Goal: Task Accomplishment & Management: Use online tool/utility

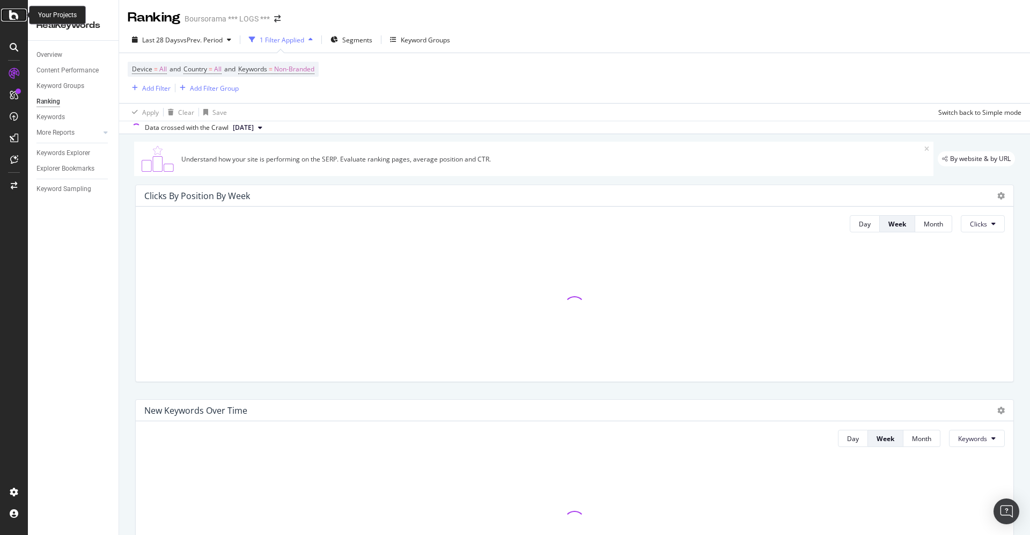
click at [11, 13] on icon at bounding box center [14, 15] width 10 height 13
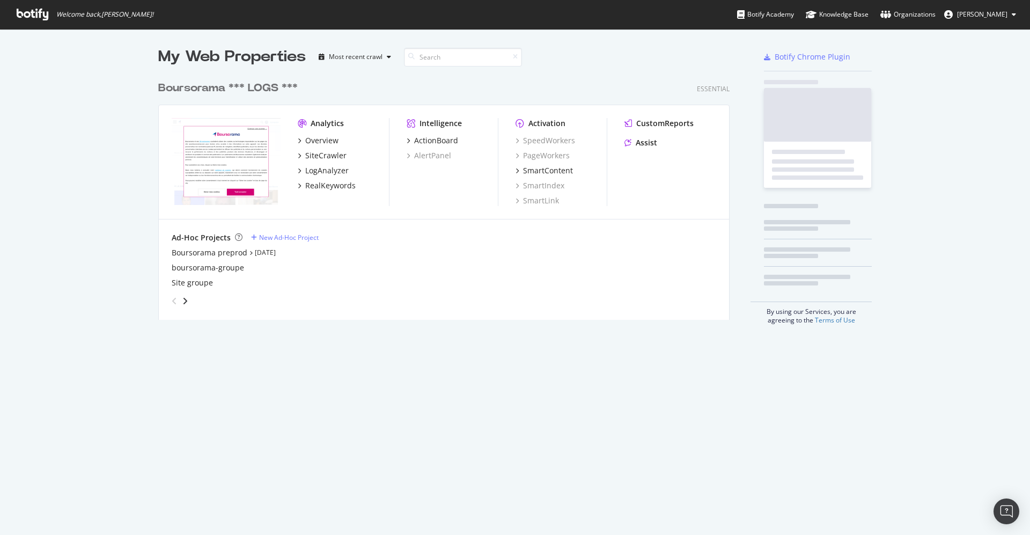
scroll to position [240, 568]
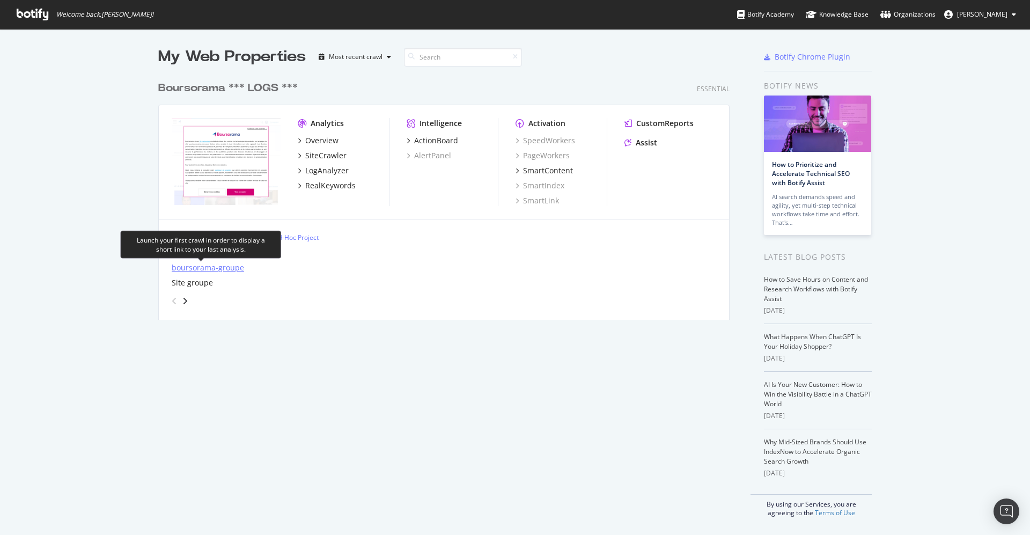
click at [198, 266] on div "boursorama-groupe" at bounding box center [208, 267] width 72 height 11
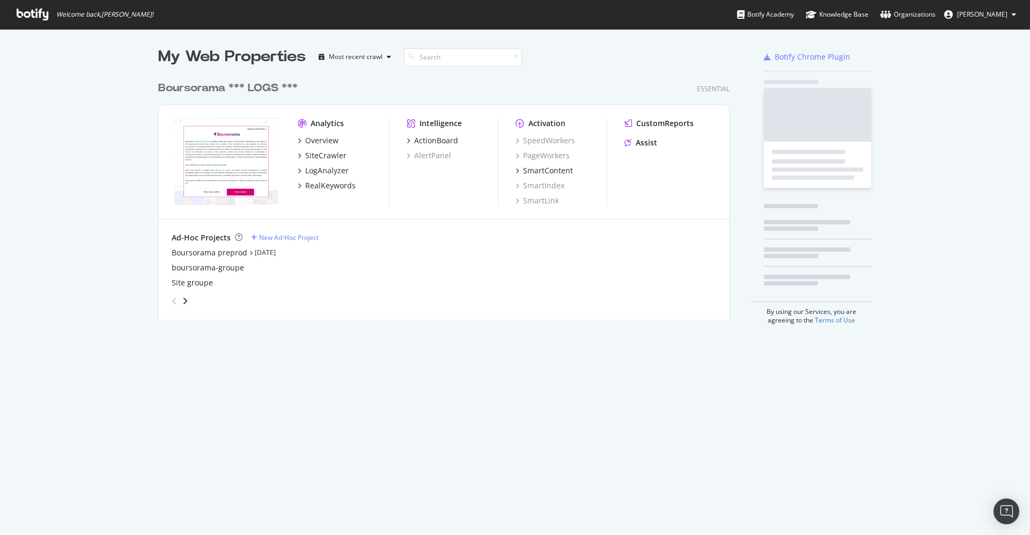
scroll to position [523, 1006]
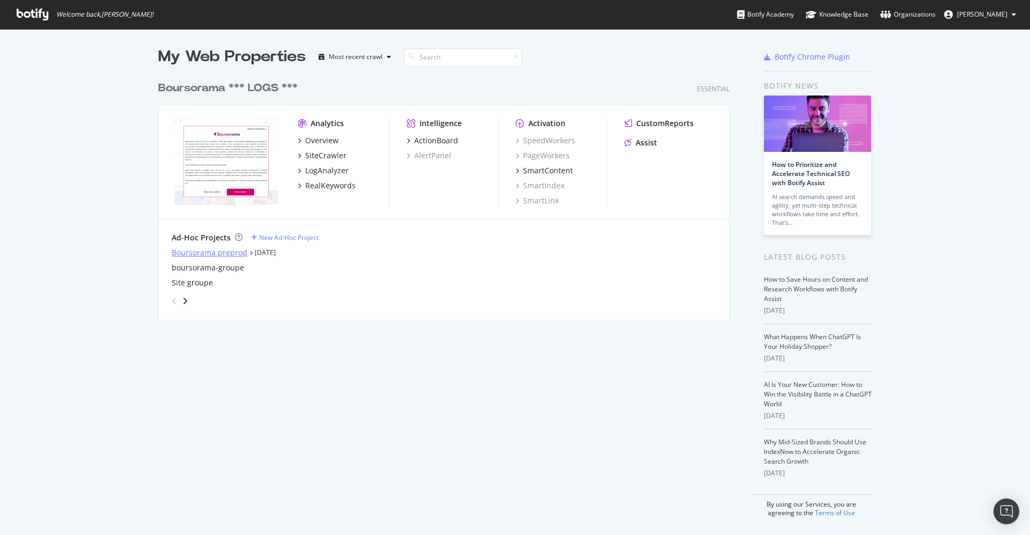
click at [188, 250] on div "Boursorama preprod" at bounding box center [210, 252] width 76 height 11
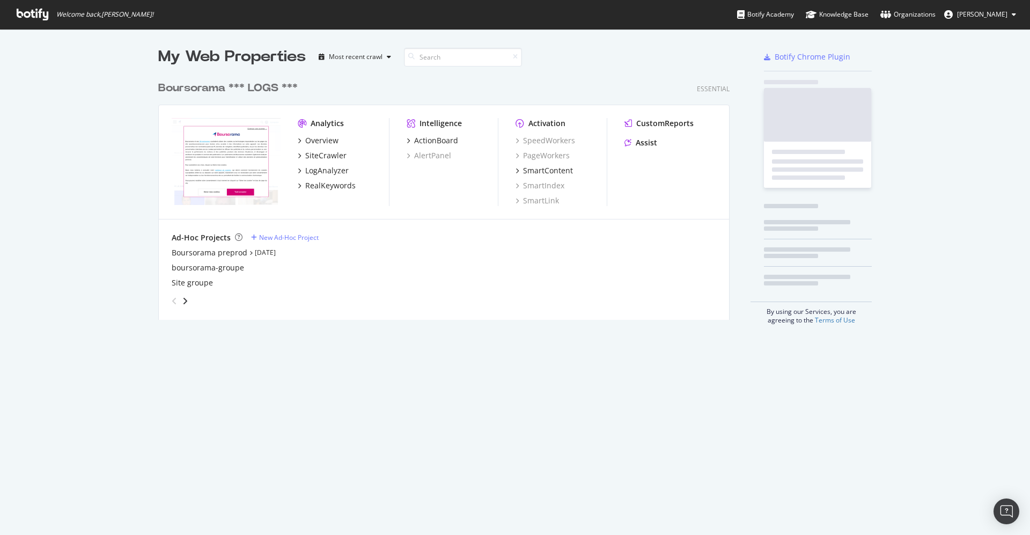
scroll to position [523, 1006]
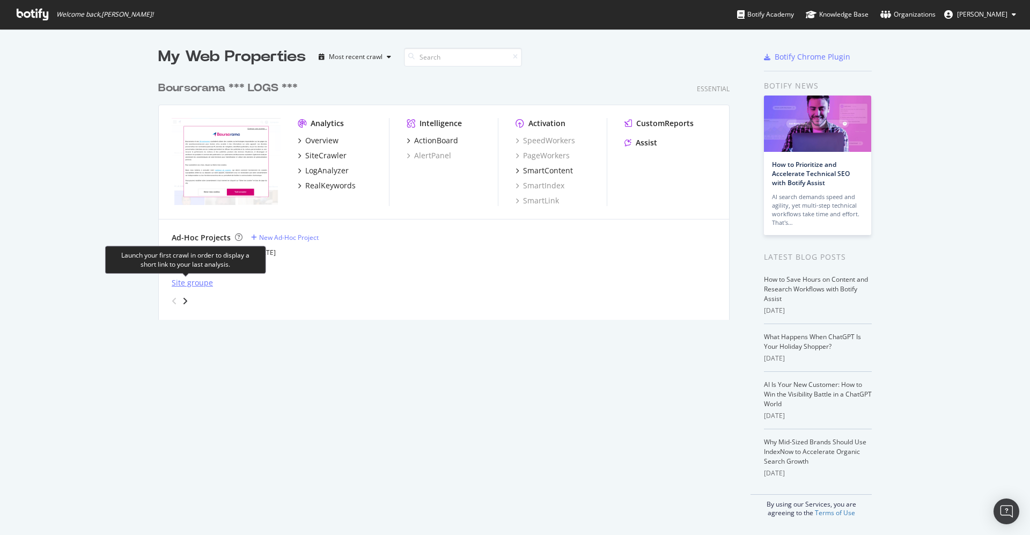
click at [187, 279] on div "Site groupe" at bounding box center [192, 282] width 41 height 11
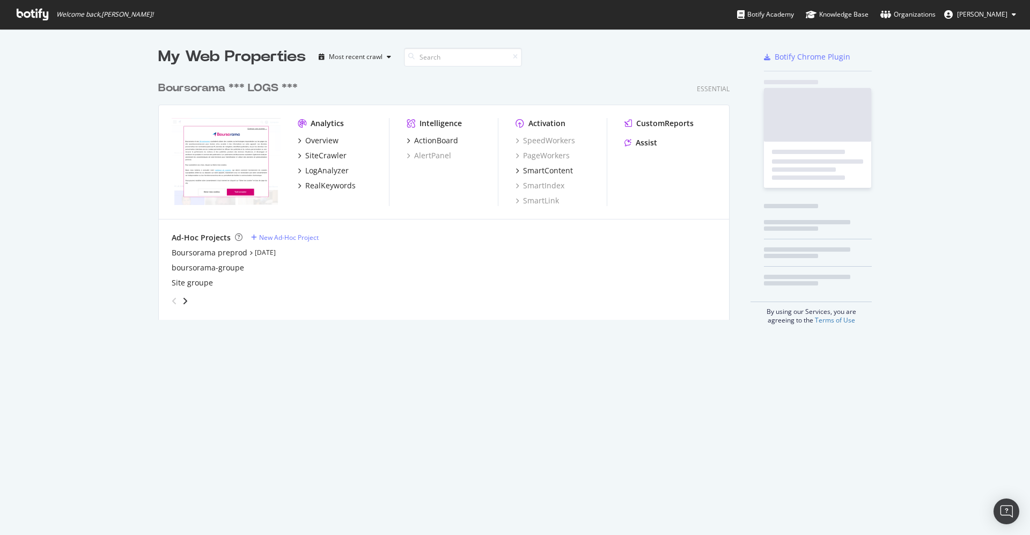
scroll to position [523, 1006]
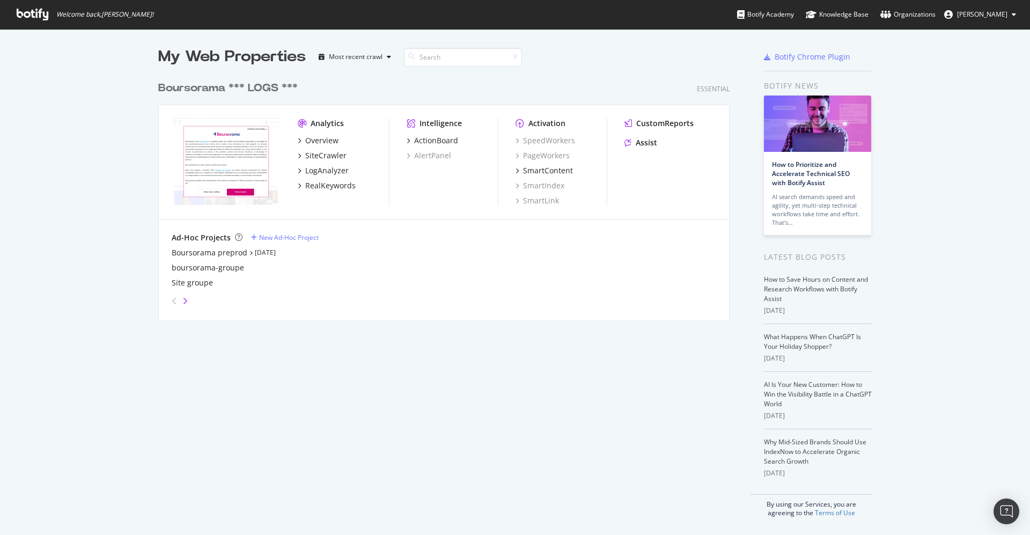
click at [182, 300] on icon "angle-right" at bounding box center [184, 301] width 5 height 9
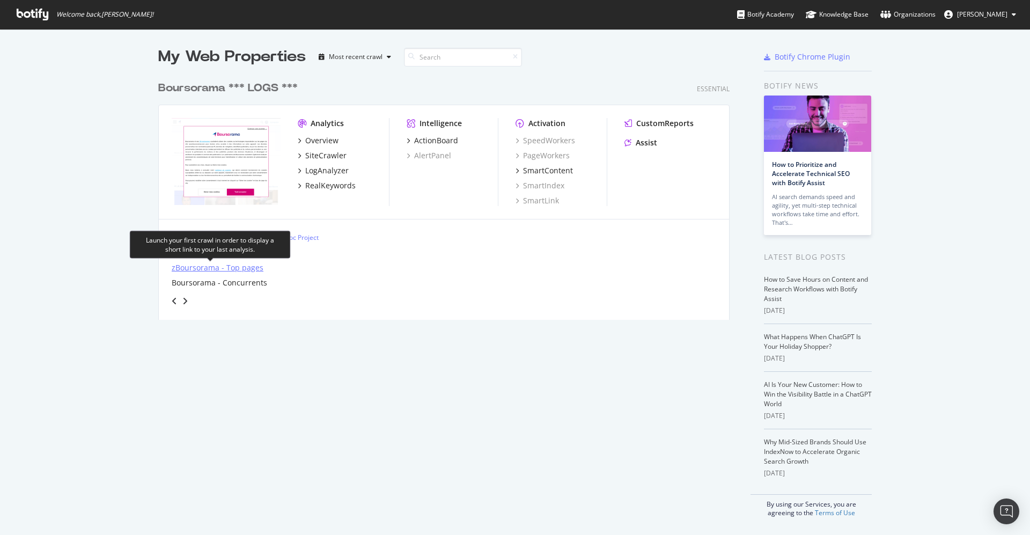
click at [238, 264] on div "zBoursorama - Top pages" at bounding box center [218, 267] width 92 height 11
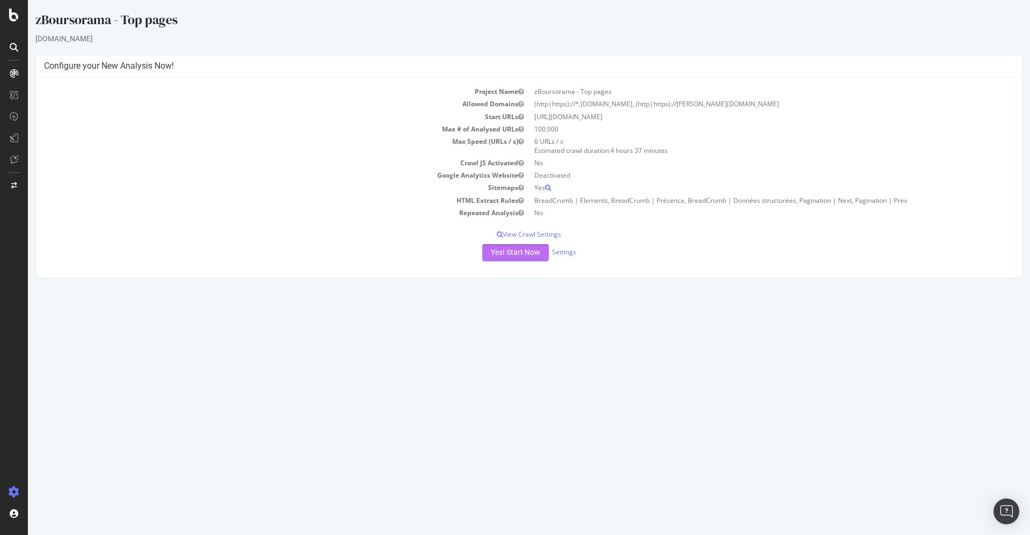
click at [497, 246] on button "Yes! Start Now" at bounding box center [515, 252] width 67 height 17
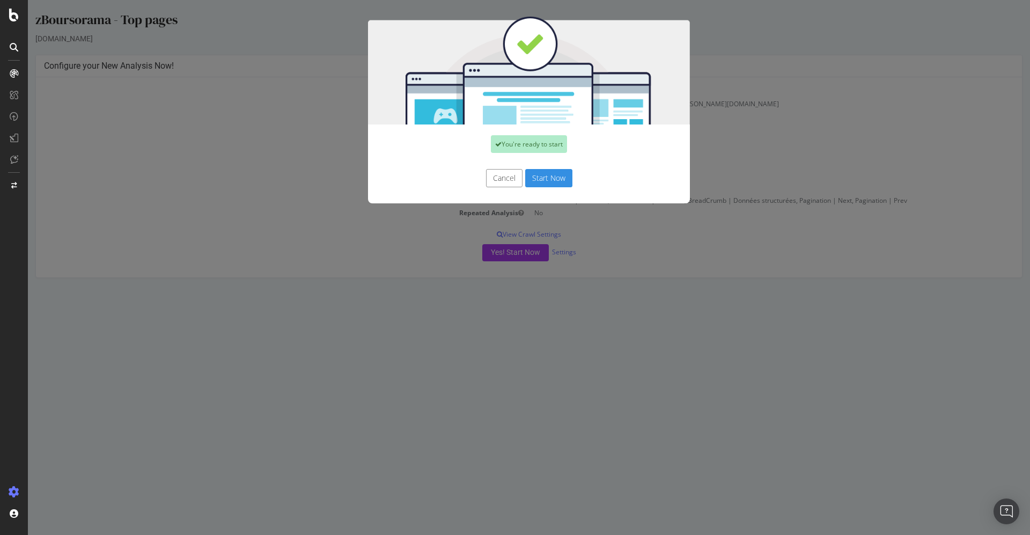
click at [486, 174] on button "Cancel" at bounding box center [504, 178] width 36 height 18
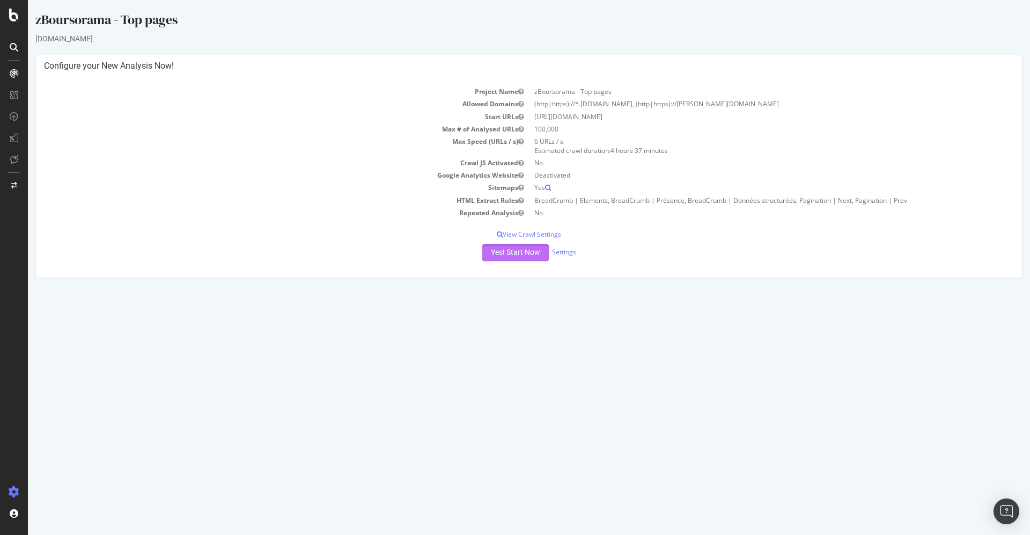
click at [508, 250] on button "Yes! Start Now" at bounding box center [515, 252] width 67 height 17
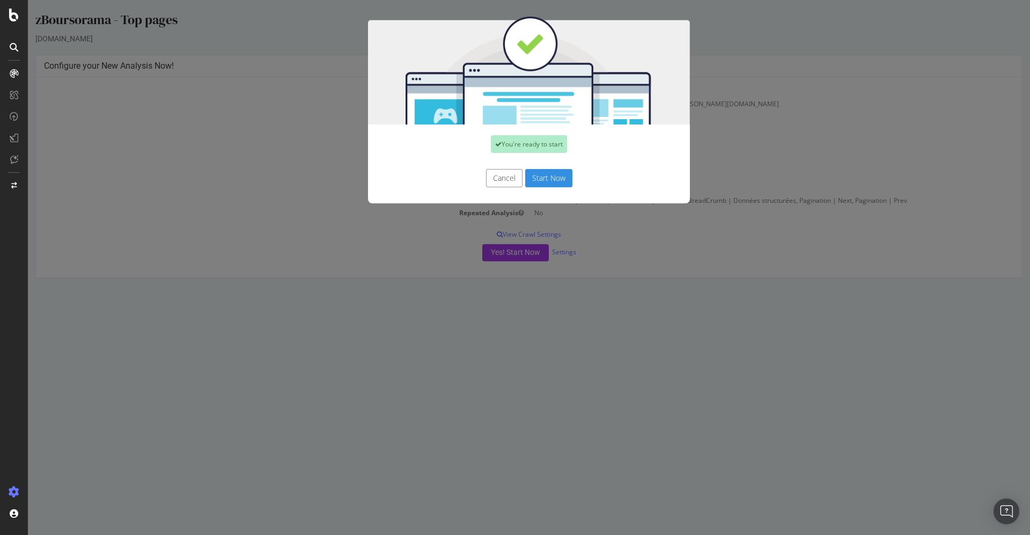
click at [539, 172] on button "Start Now" at bounding box center [548, 178] width 47 height 18
